Goal: Transaction & Acquisition: Purchase product/service

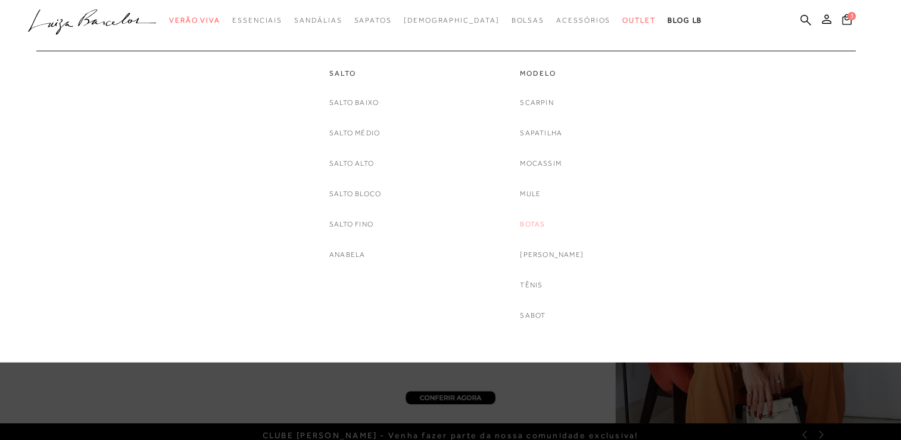
click at [536, 226] on link "Botas" at bounding box center [532, 224] width 25 height 13
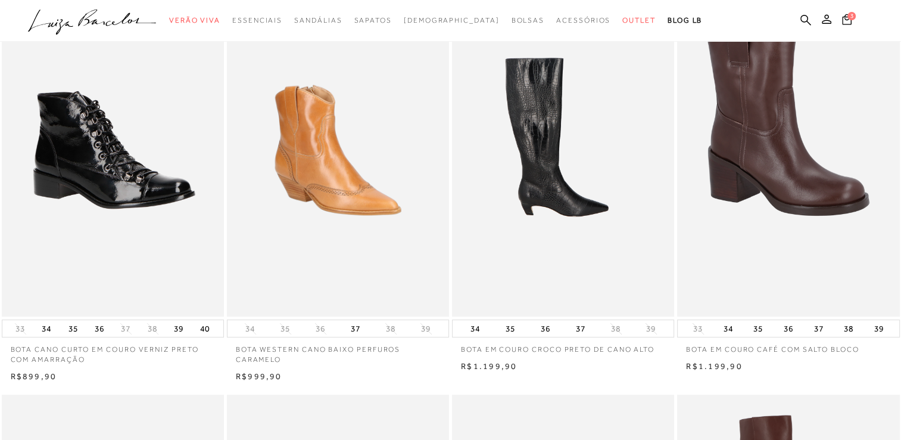
scroll to position [119, 0]
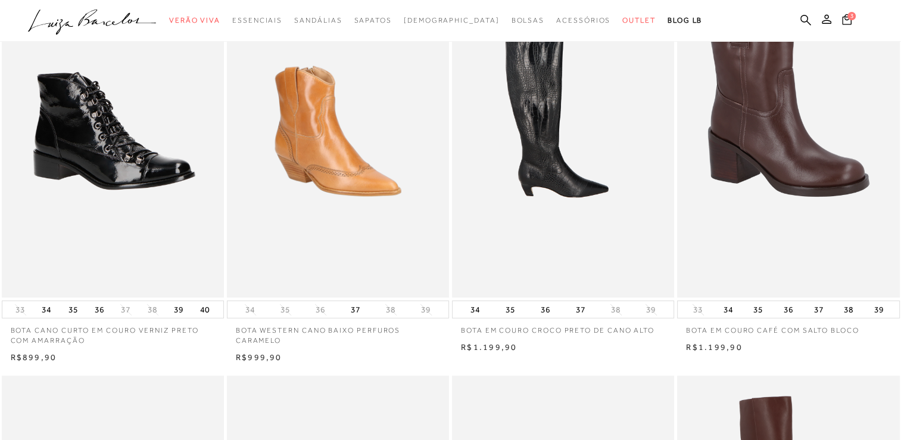
click at [570, 234] on img at bounding box center [563, 131] width 221 height 334
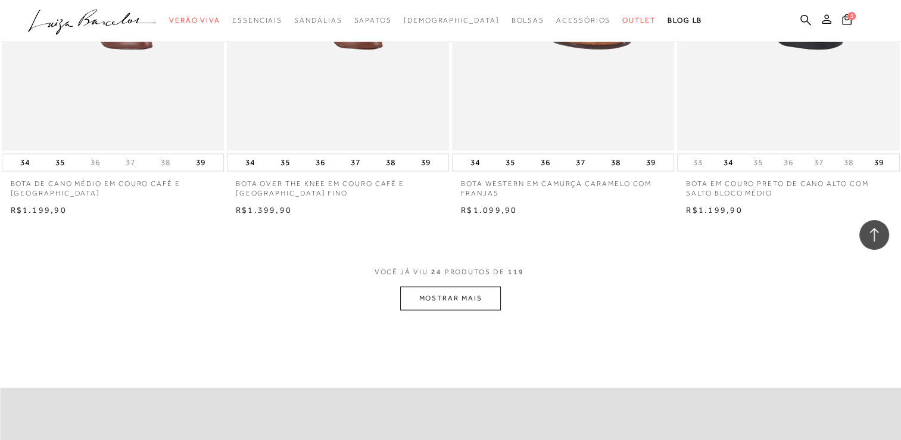
scroll to position [2323, 0]
click at [446, 295] on button "MOSTRAR MAIS" at bounding box center [450, 296] width 100 height 23
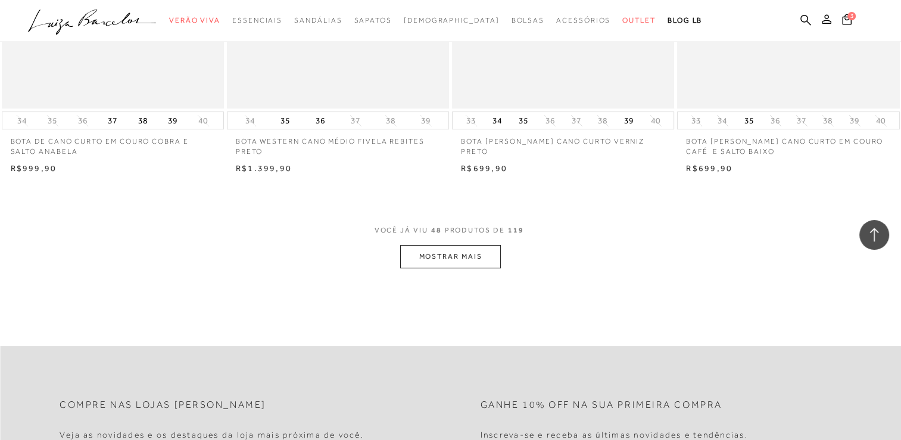
scroll to position [4825, 0]
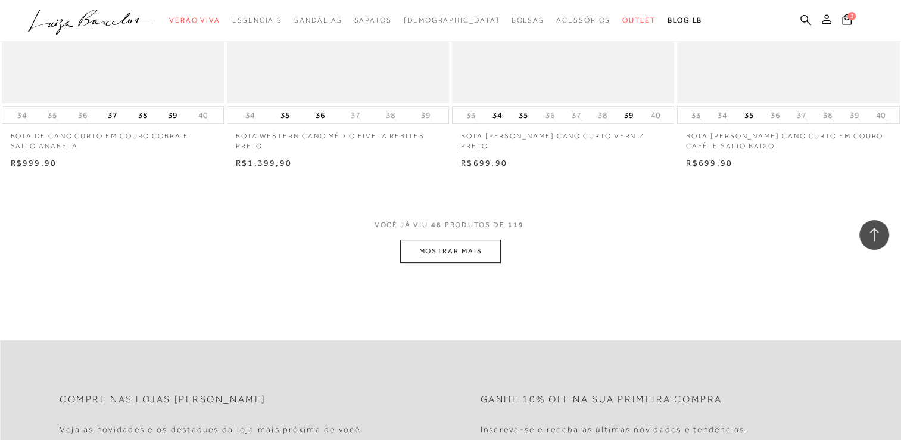
click at [488, 263] on button "MOSTRAR MAIS" at bounding box center [450, 250] width 100 height 23
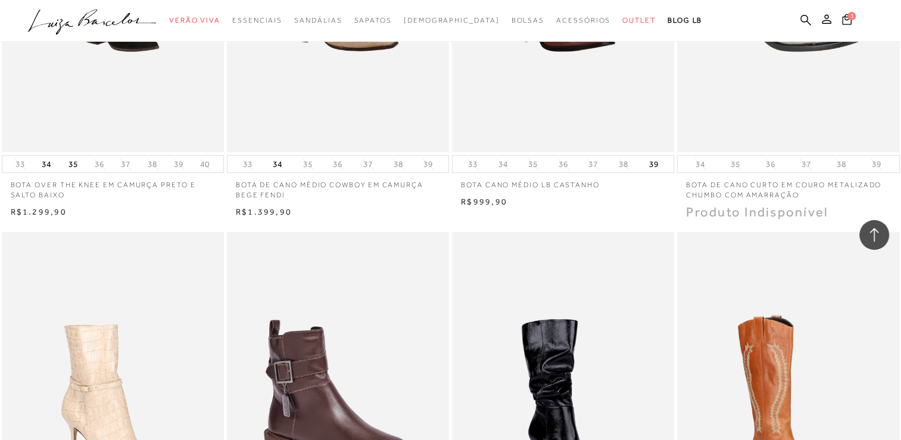
scroll to position [5183, 0]
